Goal: Information Seeking & Learning: Learn about a topic

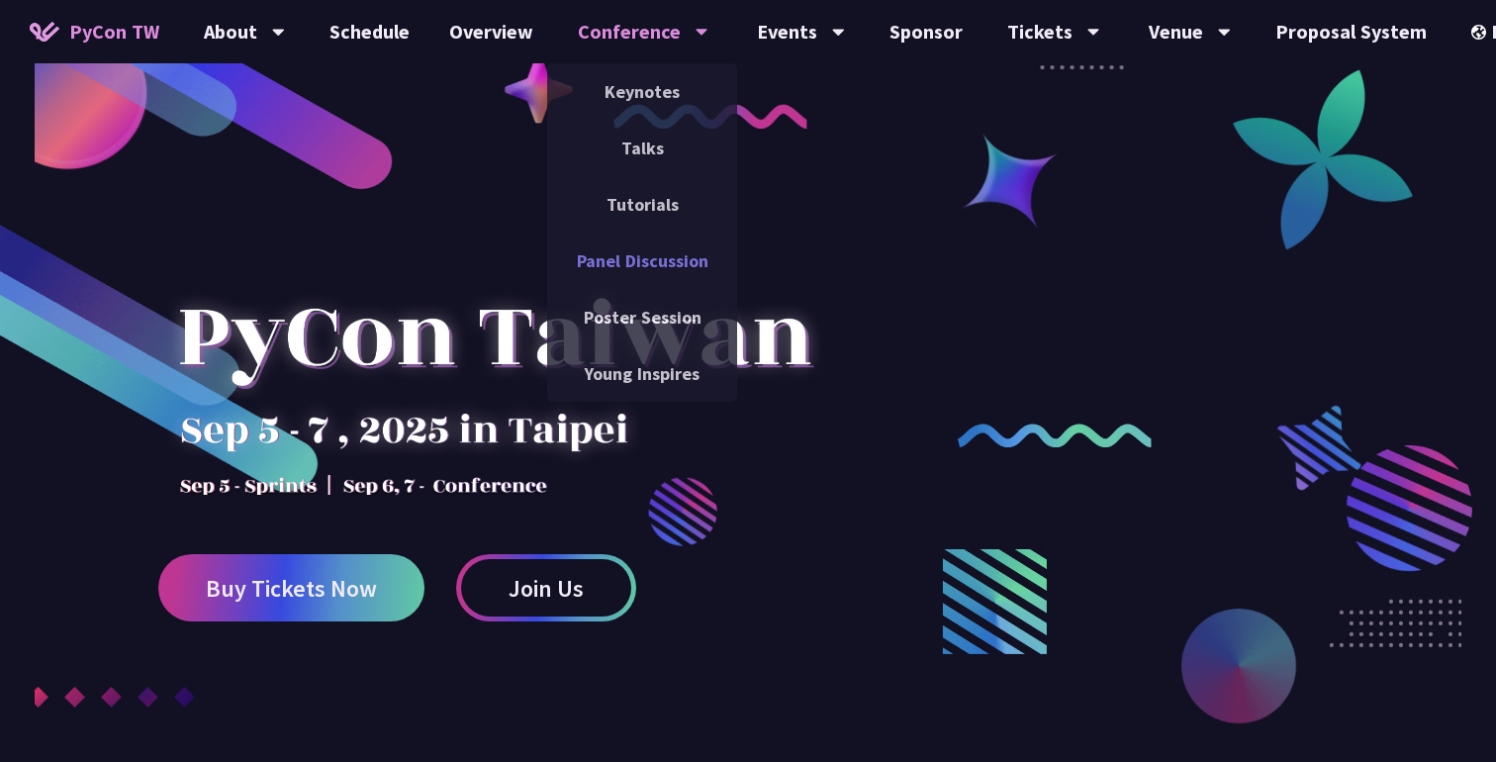
click at [629, 253] on link "Panel Discussion" at bounding box center [642, 261] width 190 height 47
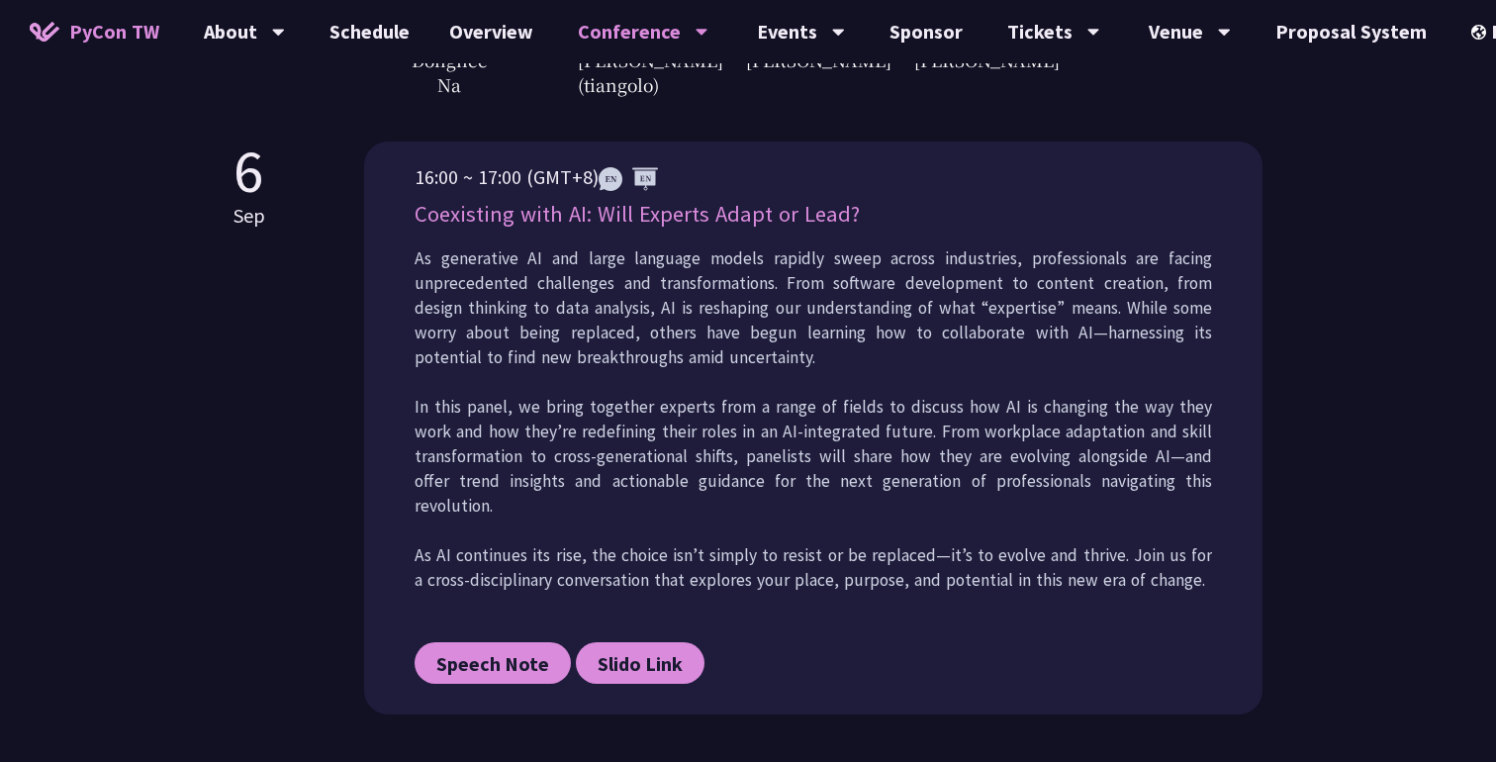
scroll to position [930, 0]
drag, startPoint x: 412, startPoint y: 239, endPoint x: 854, endPoint y: 247, distance: 442.4
click at [854, 247] on div "16:00 ~ 17:00 (GMT+8) Coexisting with AI: Will Experts Adapt or Lead? As genera…" at bounding box center [813, 429] width 899 height 573
copy p "Coexisting with AI: Will Experts Adapt or Lead?"
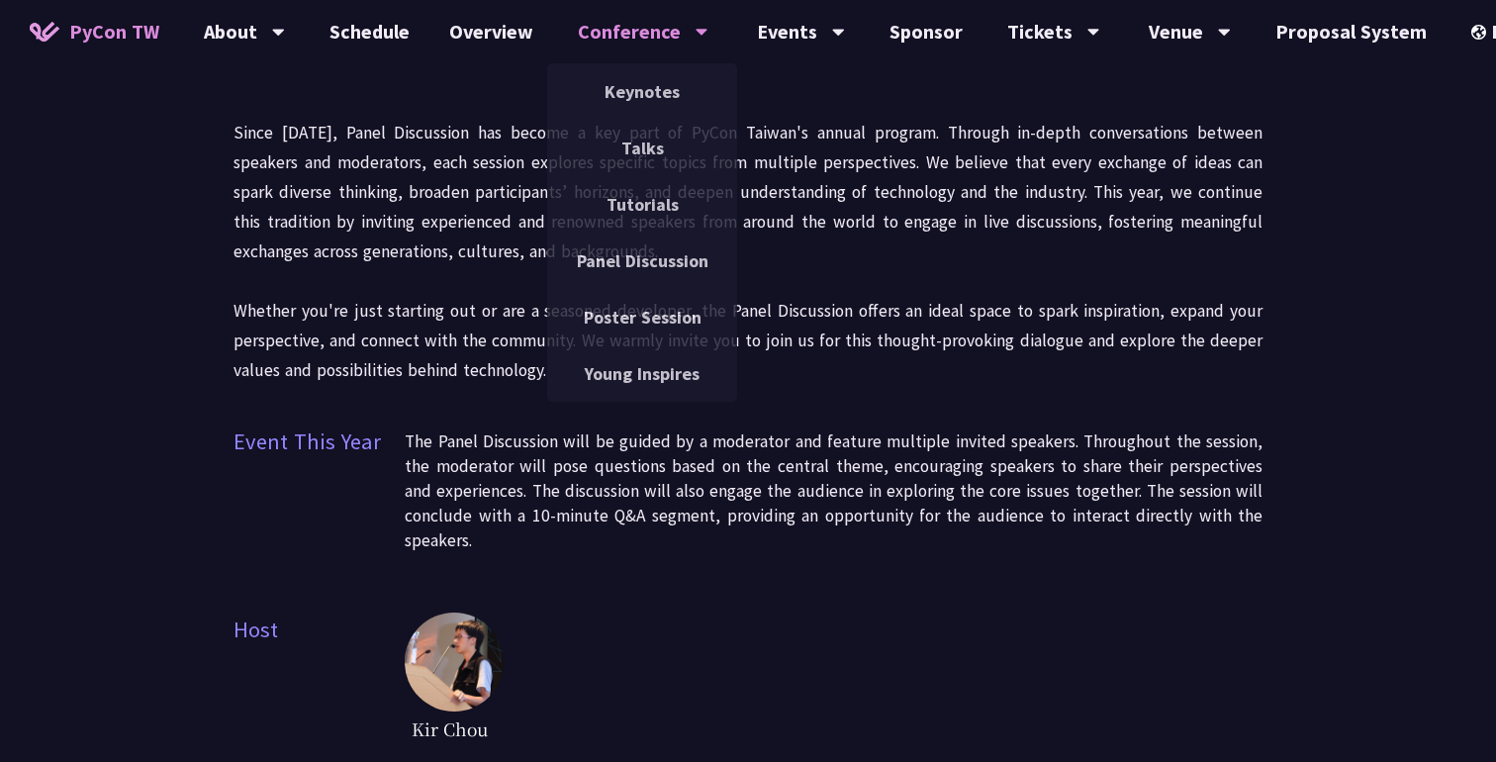
scroll to position [0, 0]
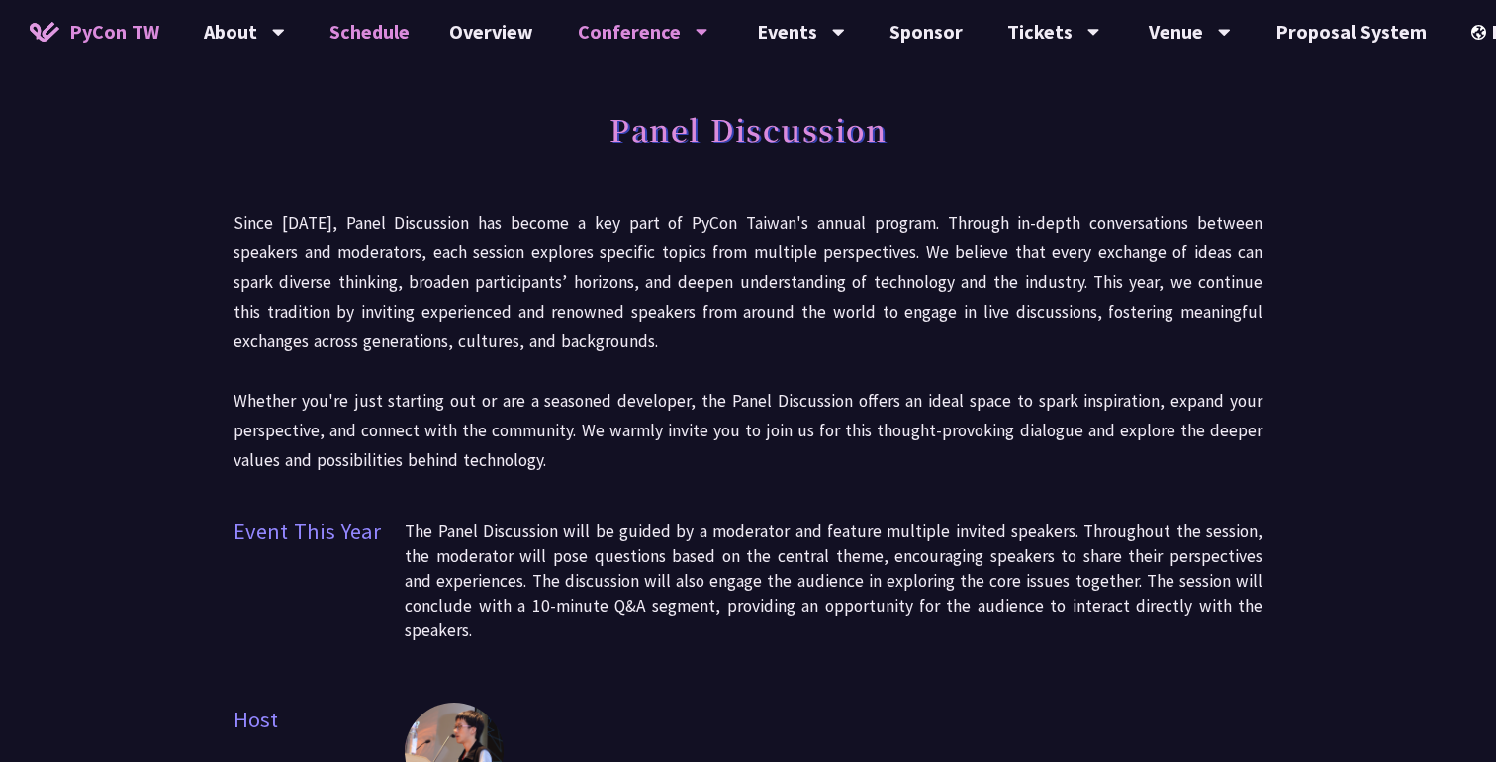
click at [399, 47] on link "Schedule" at bounding box center [370, 31] width 120 height 63
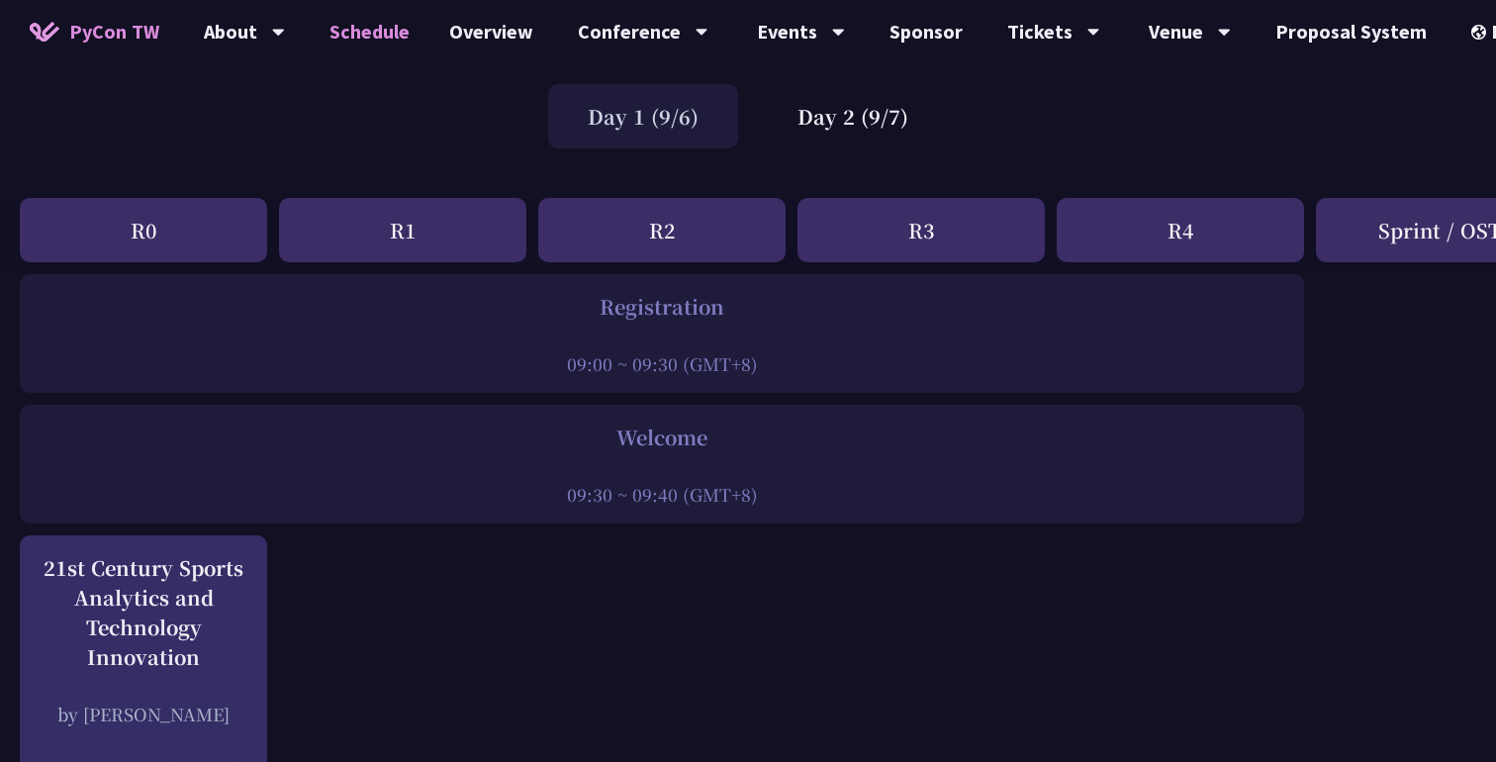
scroll to position [143, 0]
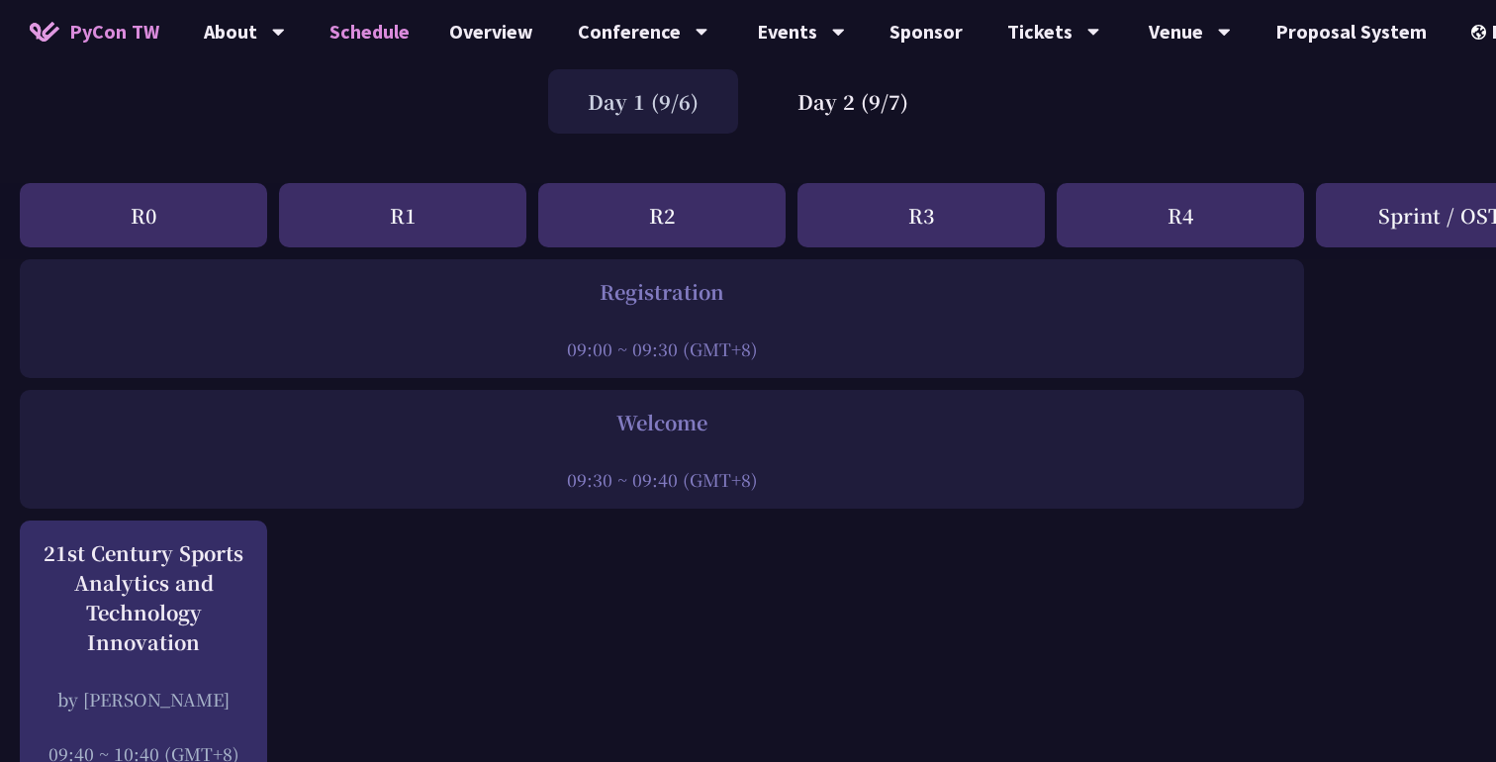
click at [438, 460] on div at bounding box center [662, 452] width 1265 height 30
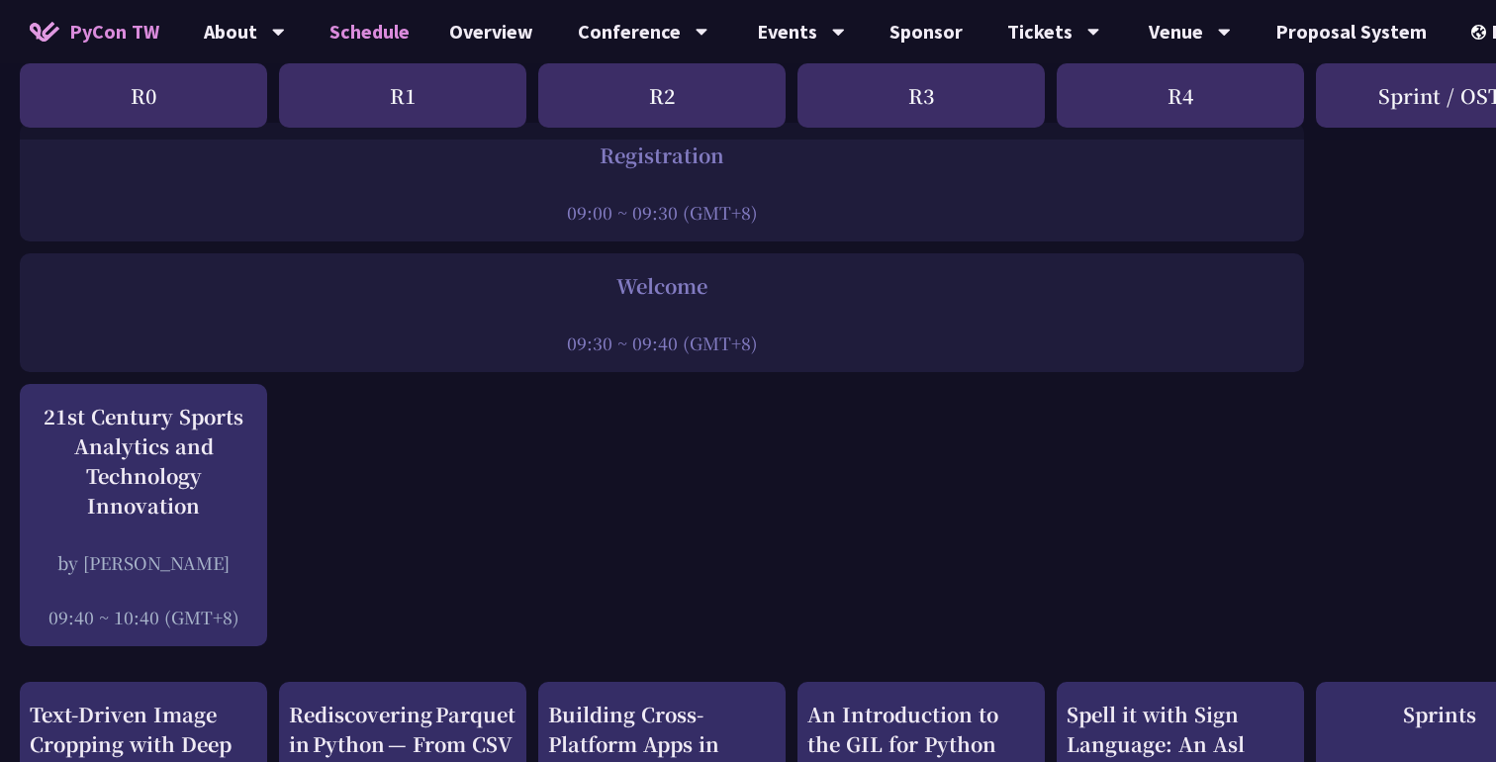
scroll to position [284, 0]
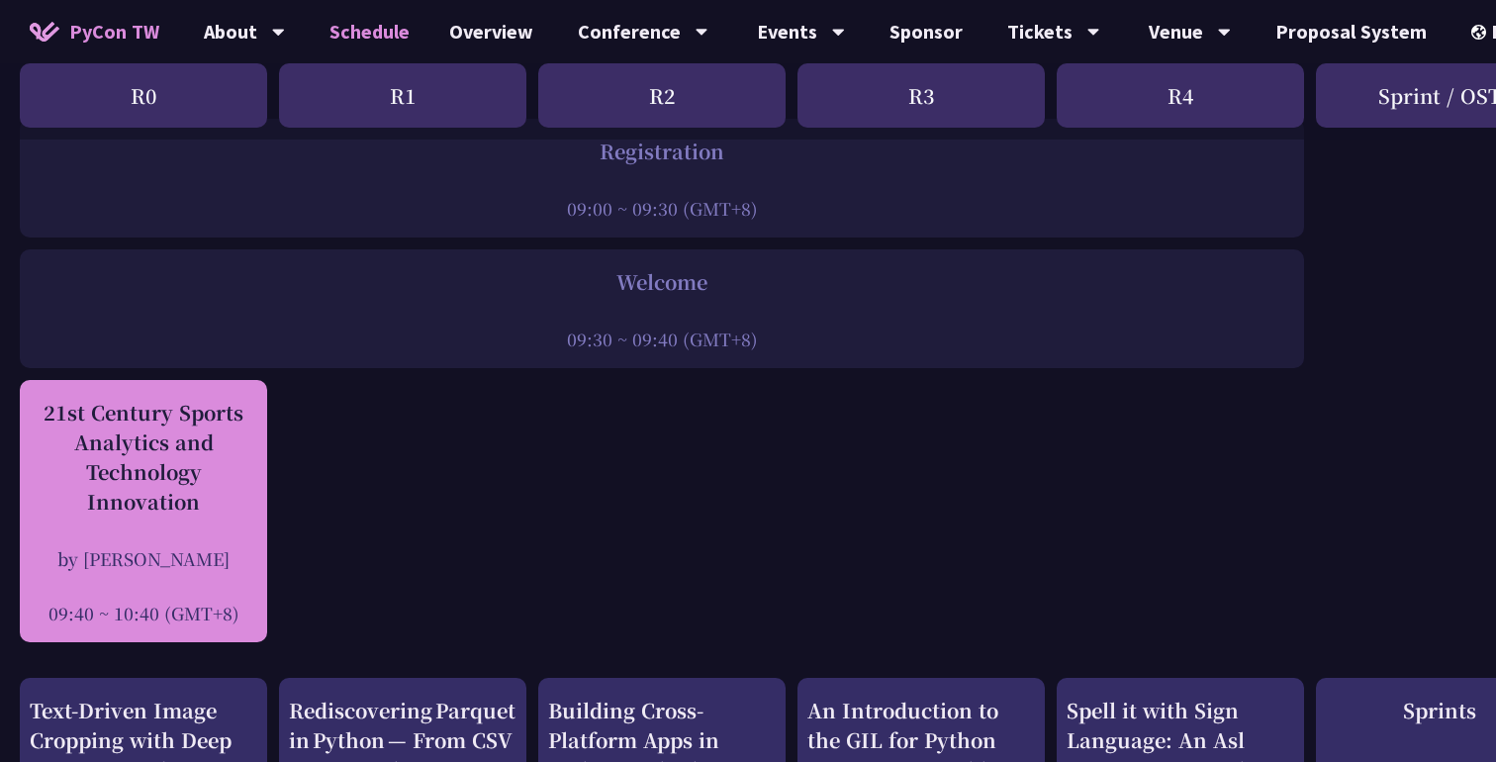
click at [207, 512] on div "21st Century Sports Analytics and Technology Innovation" at bounding box center [144, 457] width 228 height 119
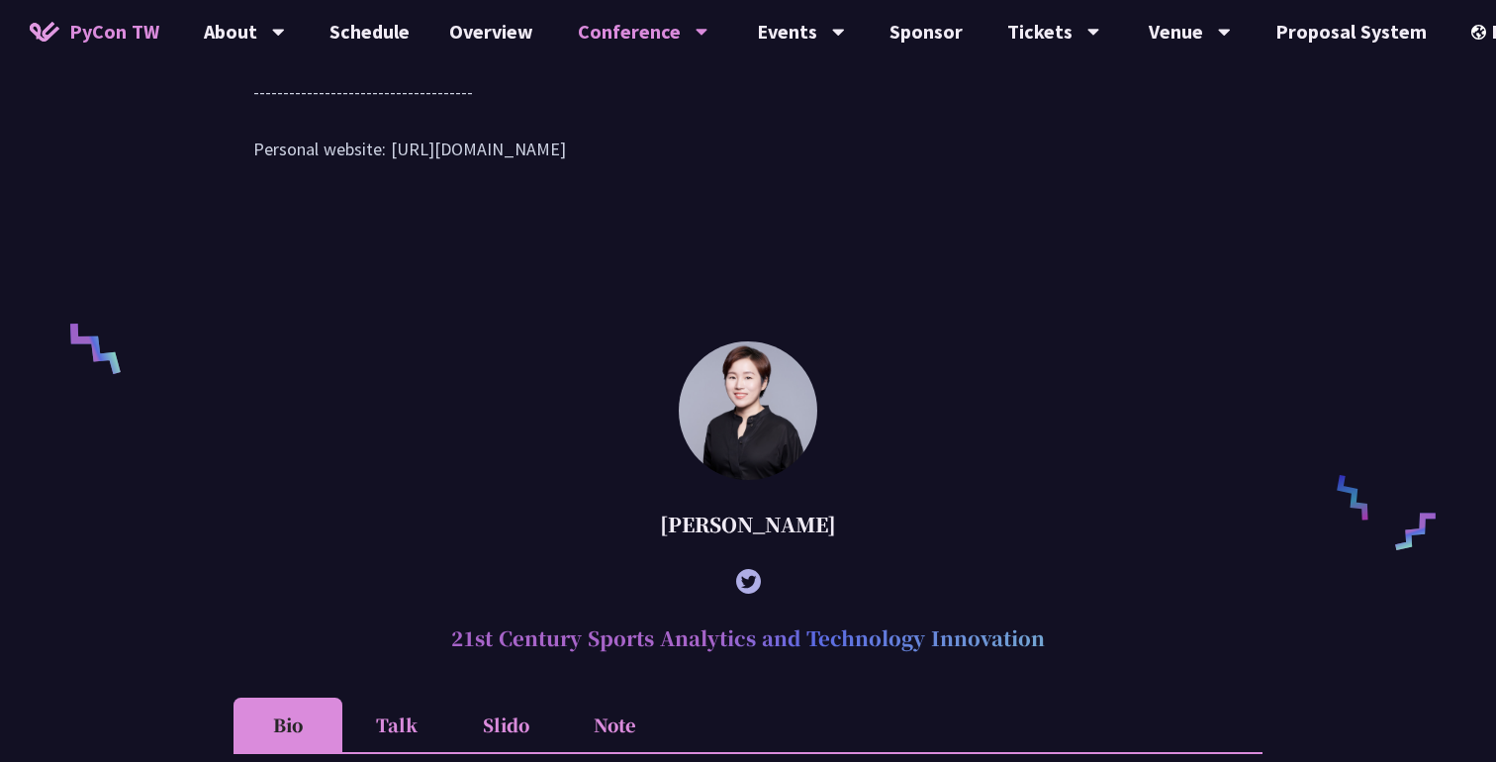
scroll to position [1178, 0]
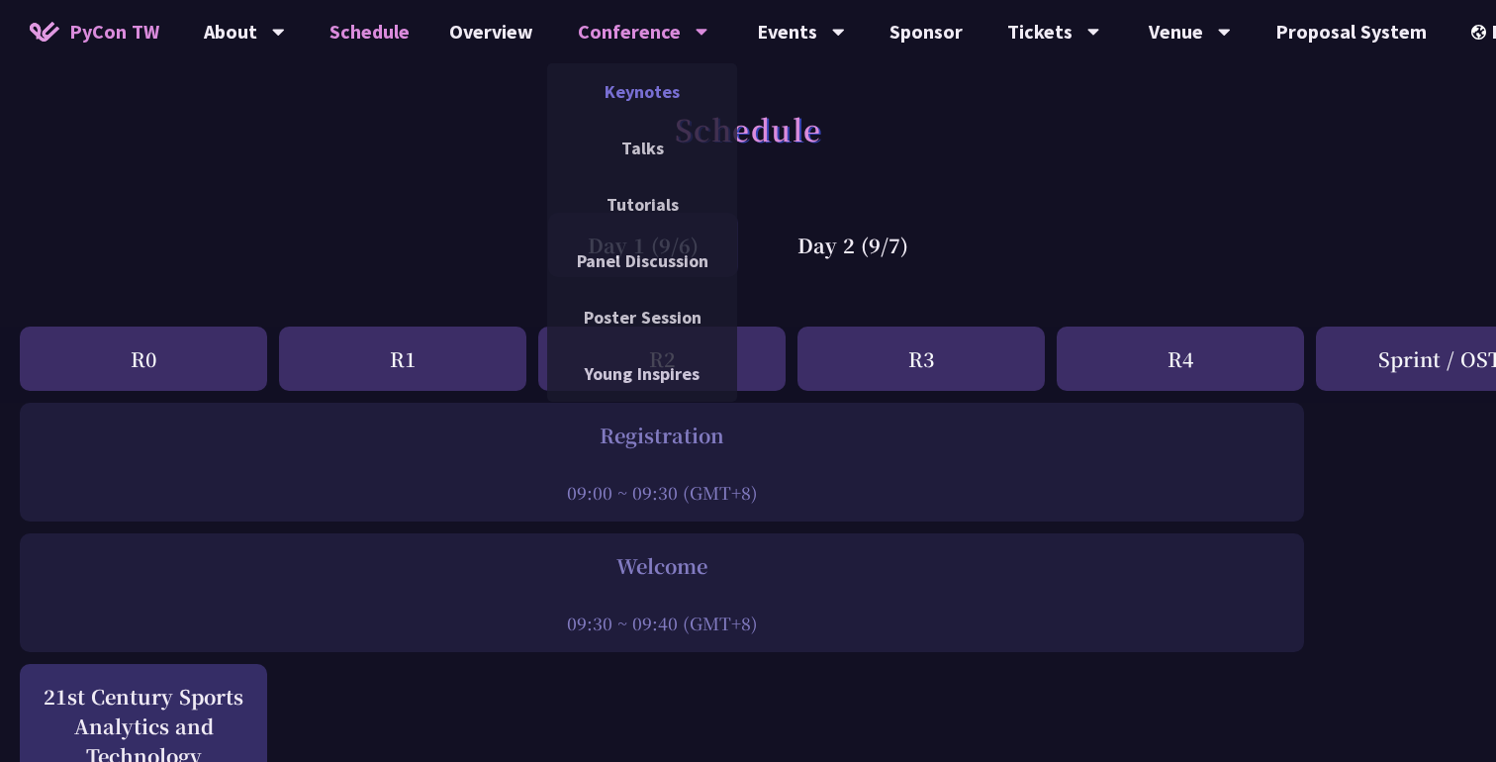
click at [633, 94] on link "Keynotes" at bounding box center [642, 91] width 190 height 47
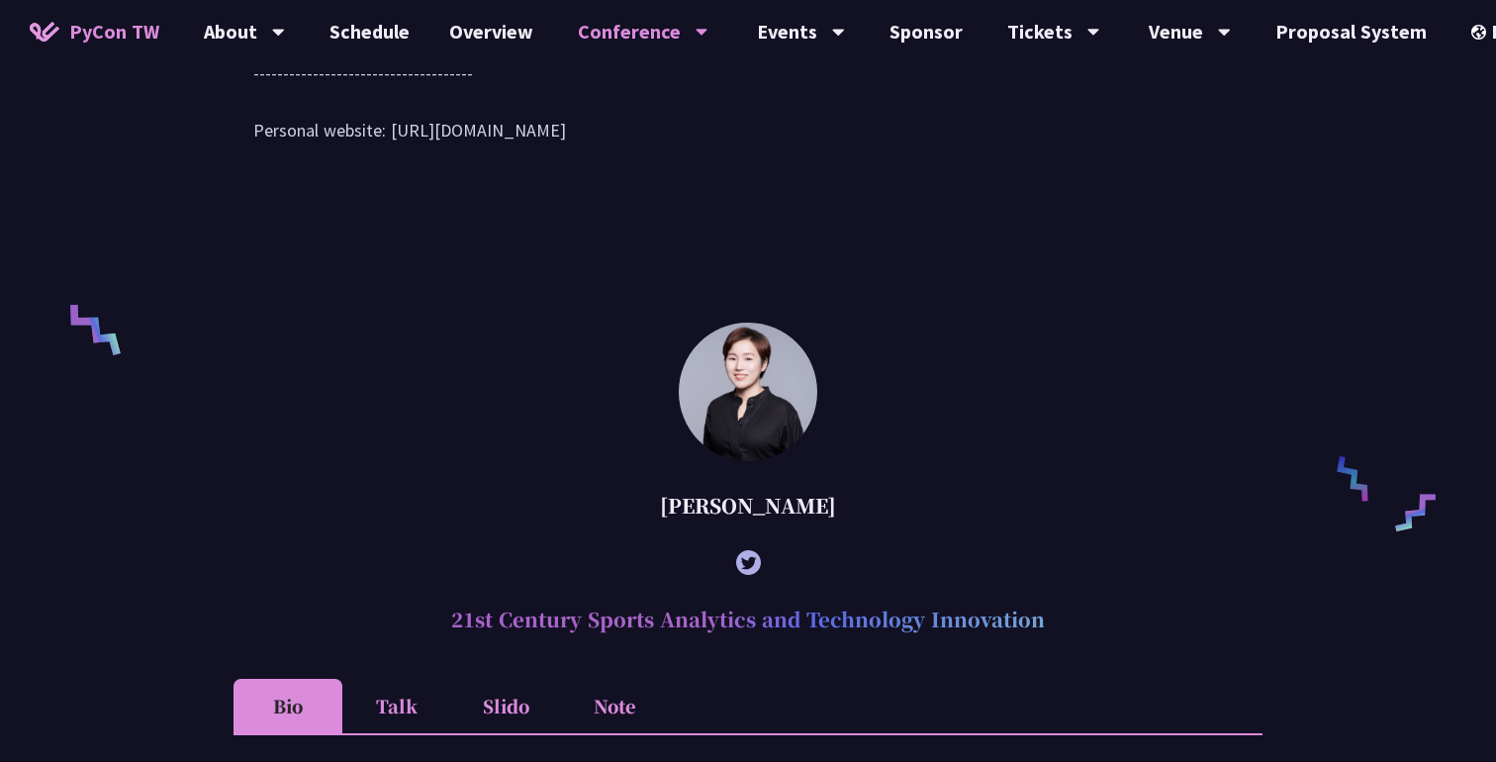
scroll to position [1218, 0]
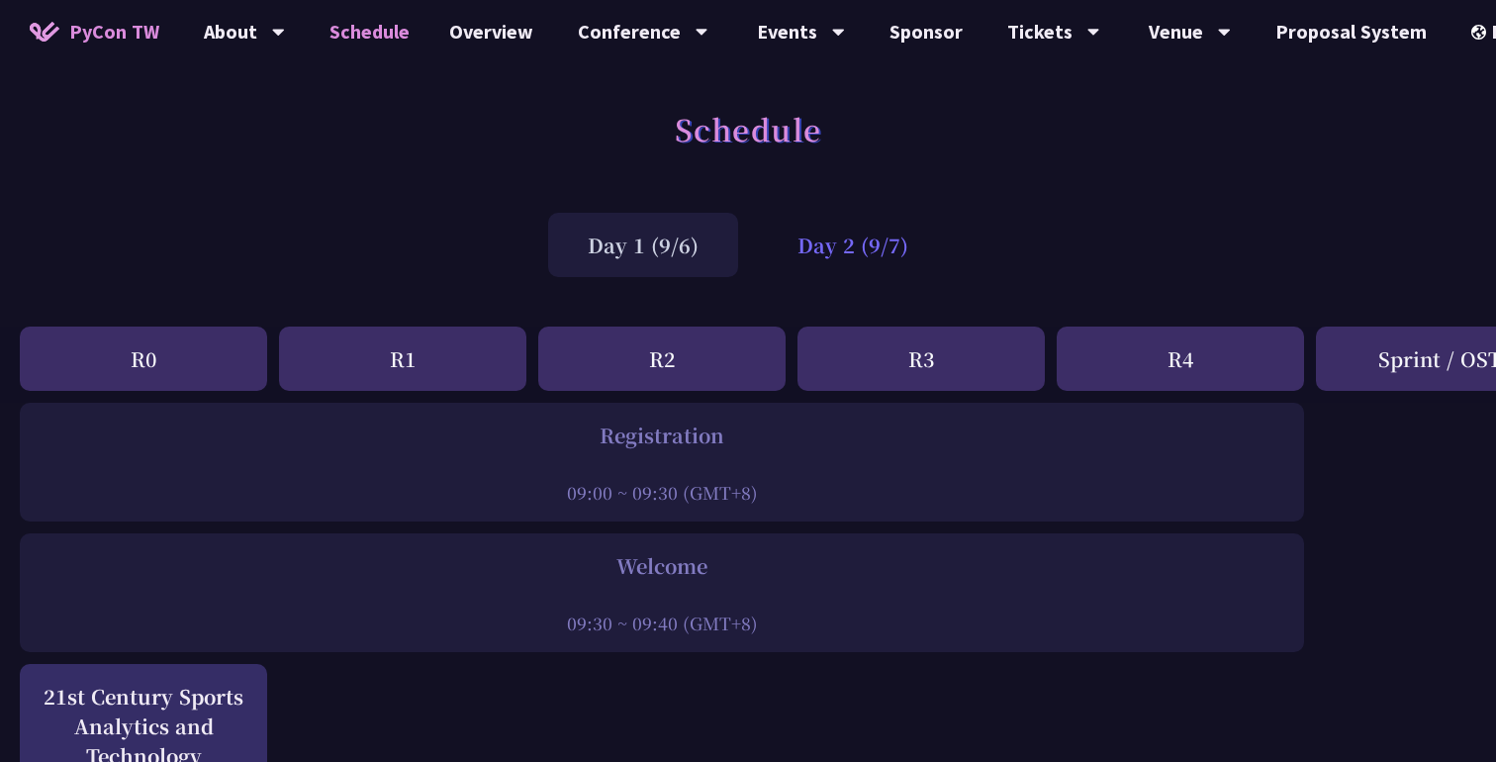
click at [790, 246] on div "Day 2 (9/7)" at bounding box center [853, 245] width 190 height 64
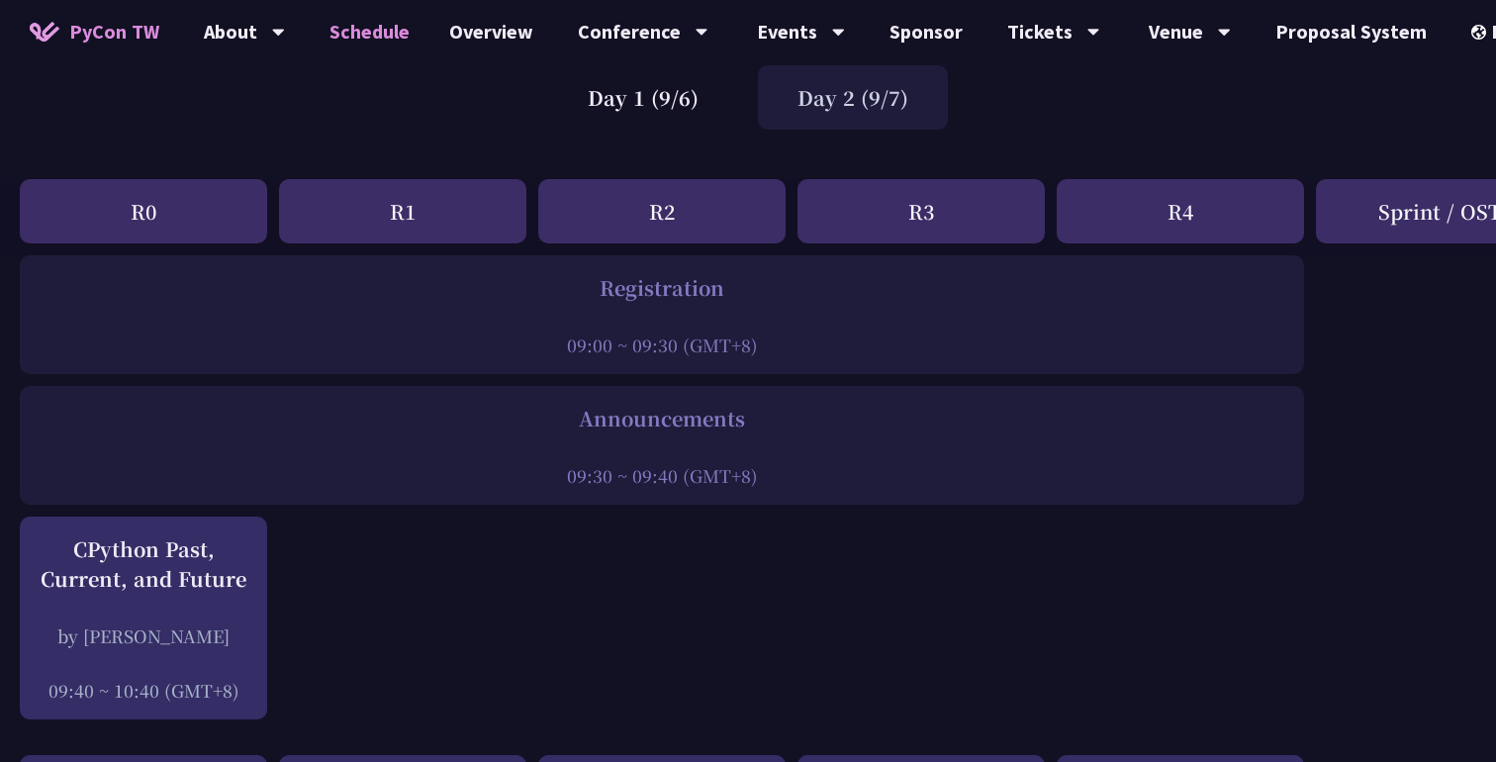
scroll to position [2, 0]
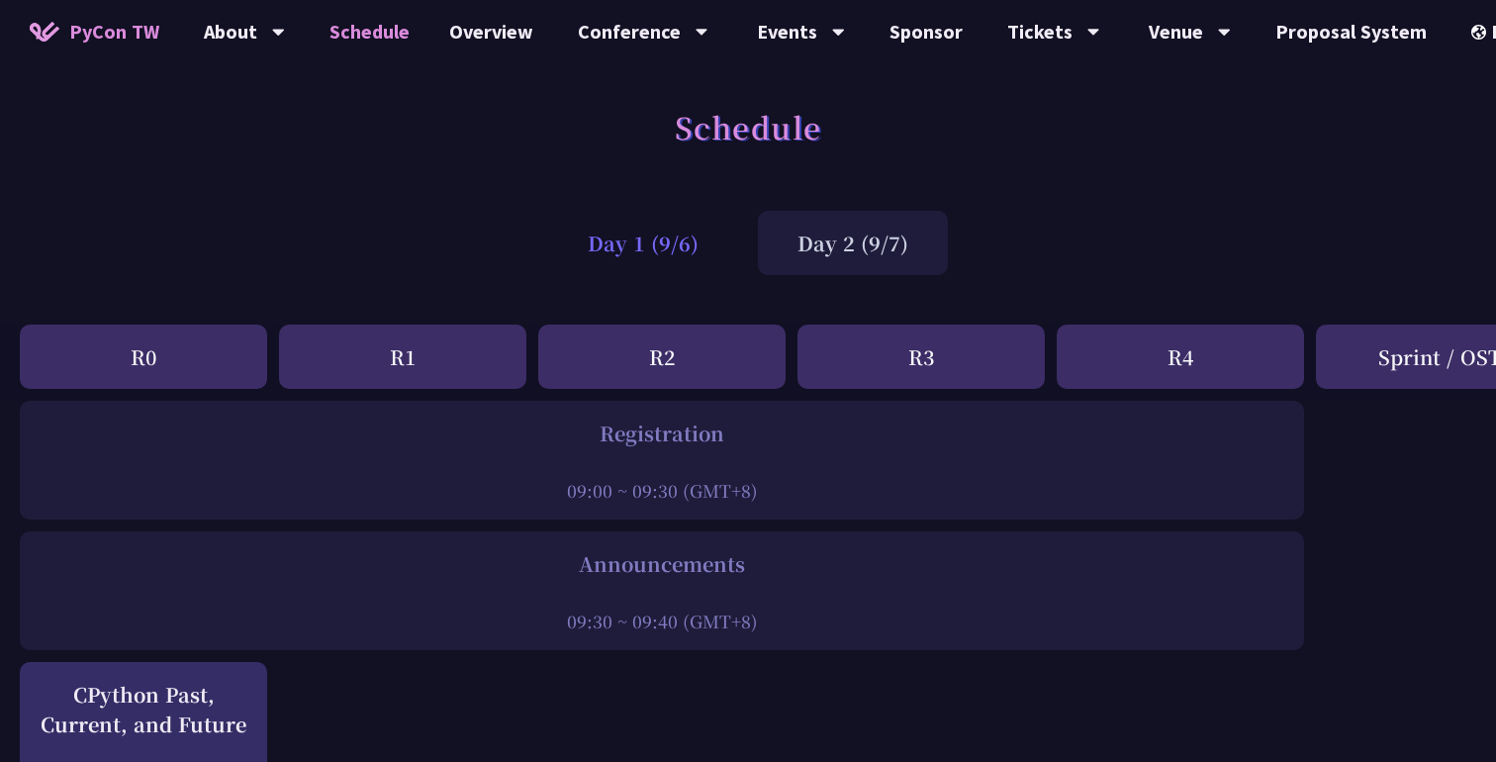
click at [635, 270] on div "Day 1 (9/6)" at bounding box center [643, 243] width 190 height 64
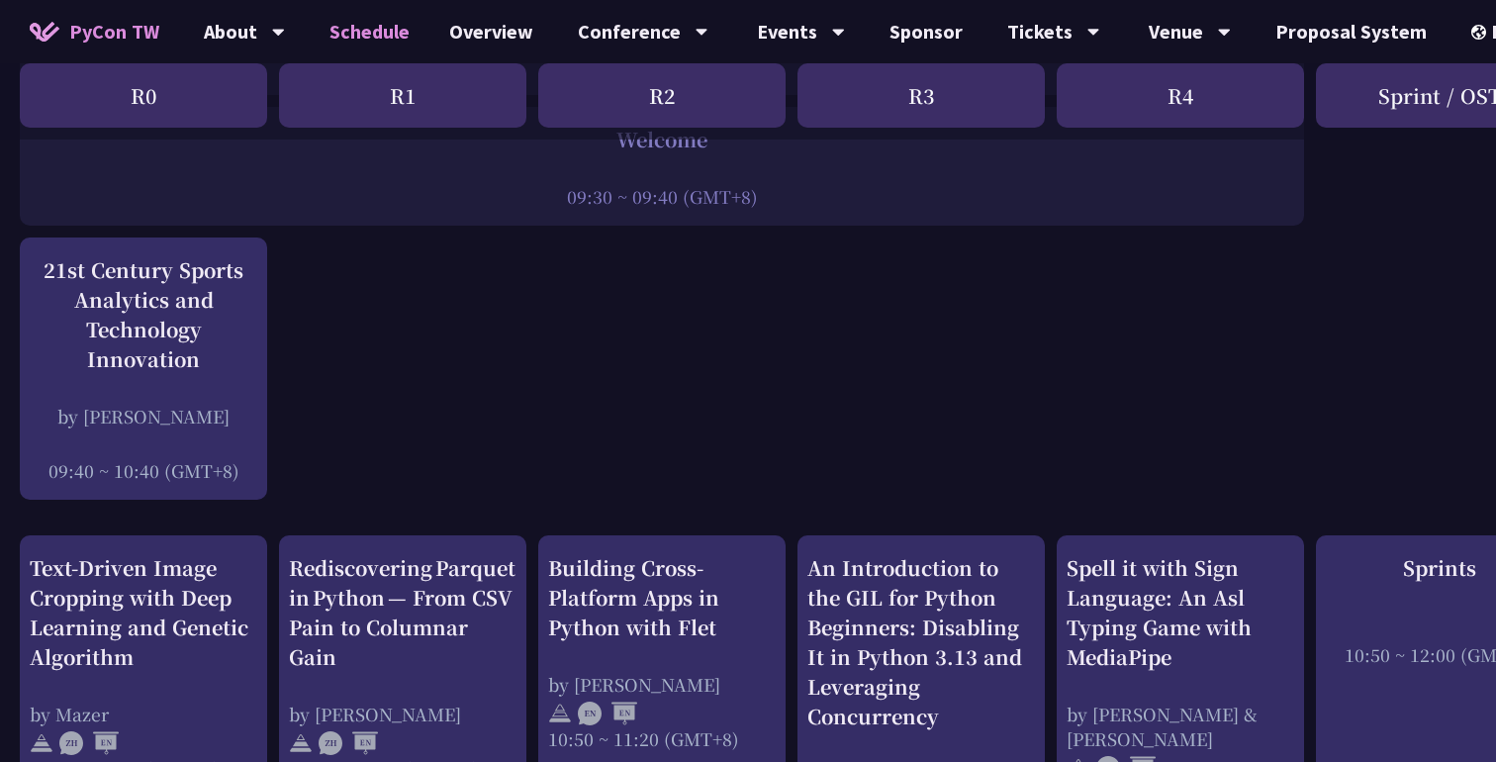
scroll to position [0, 0]
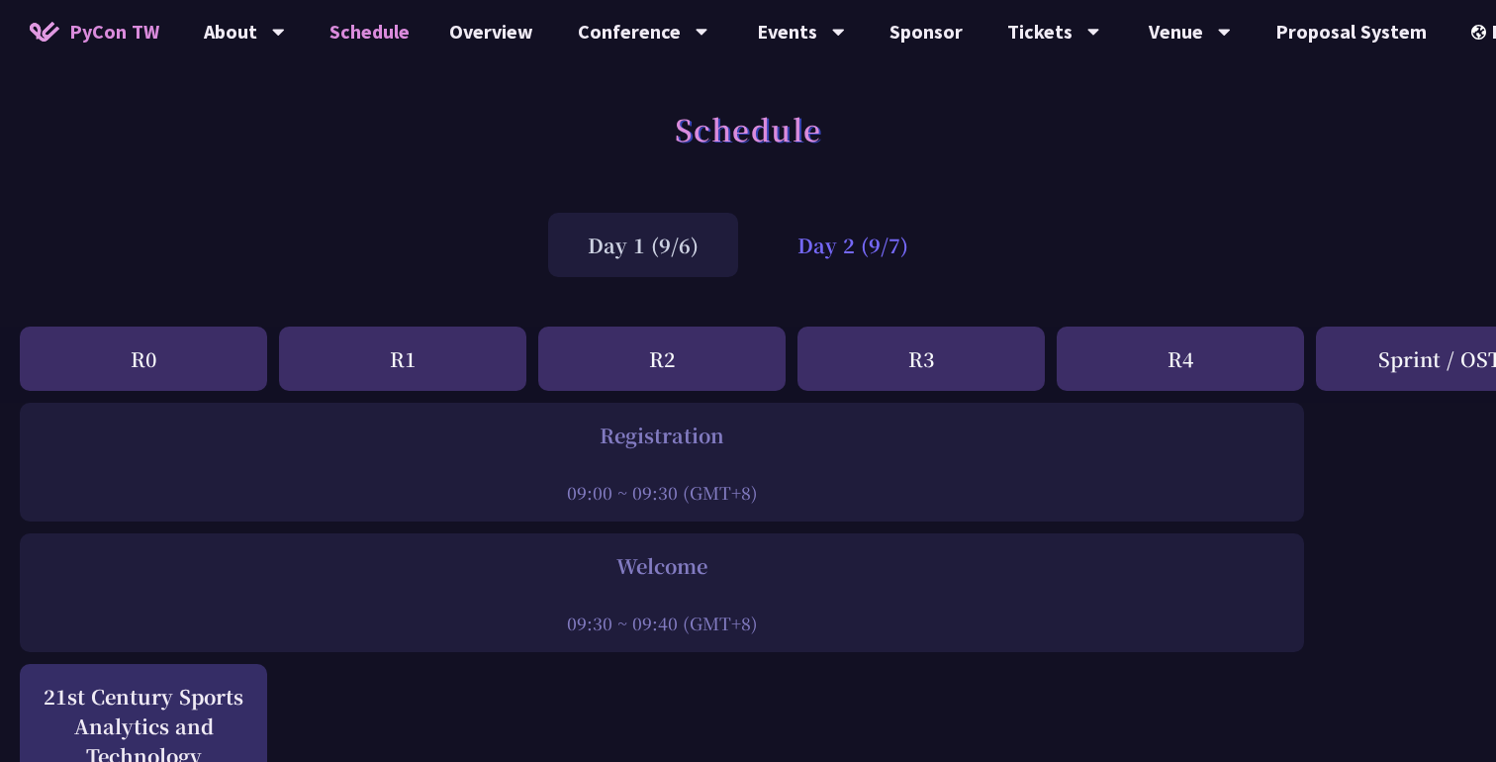
click at [816, 262] on div "Day 2 (9/7)" at bounding box center [853, 245] width 190 height 64
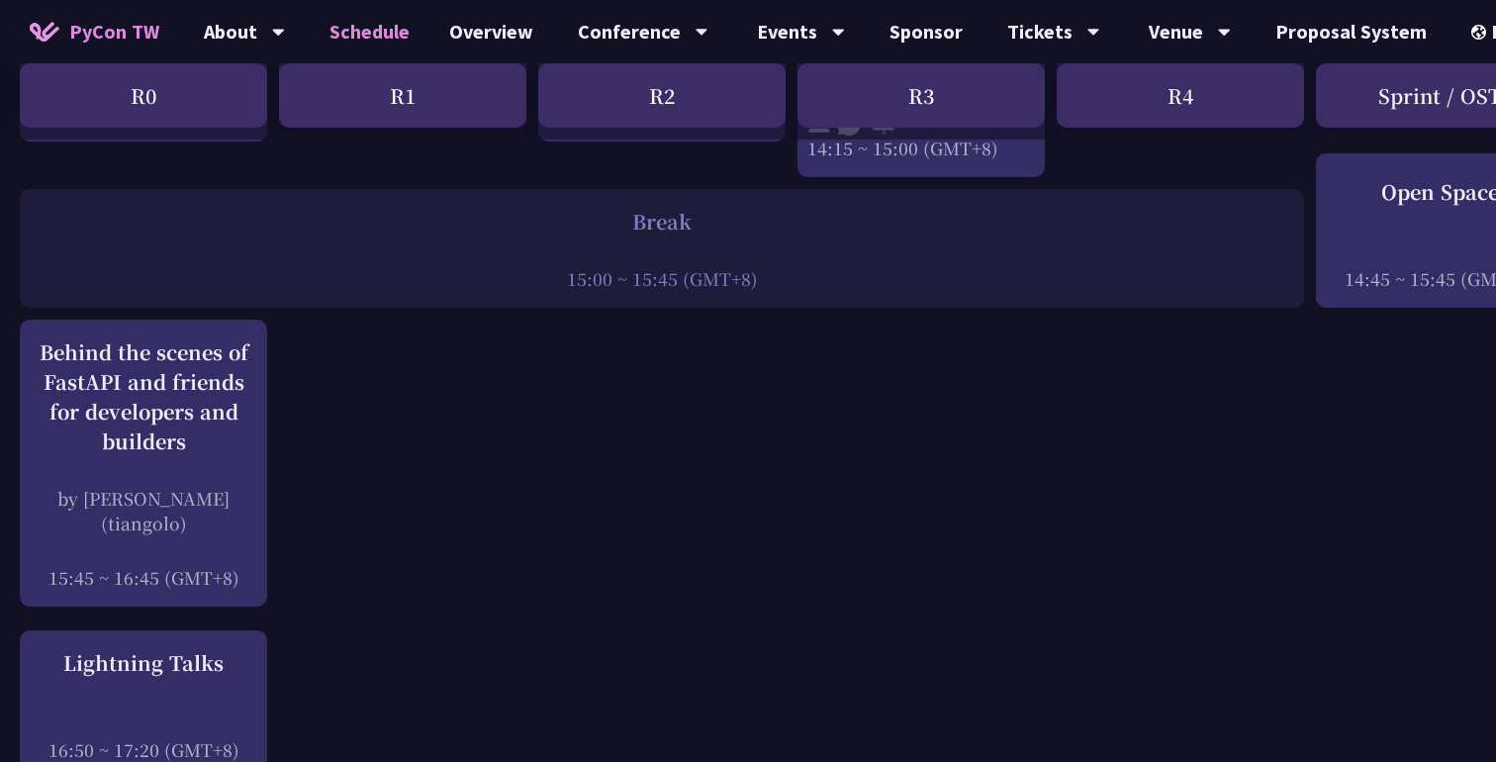
scroll to position [2506, 0]
